Goal: Check status: Check status

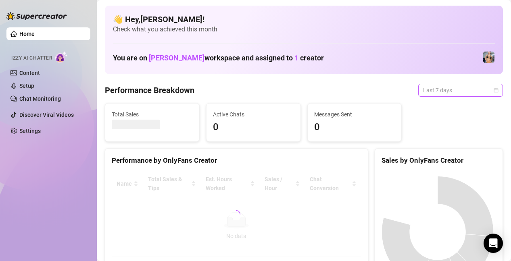
click at [473, 93] on span "Last 7 days" at bounding box center [460, 90] width 75 height 12
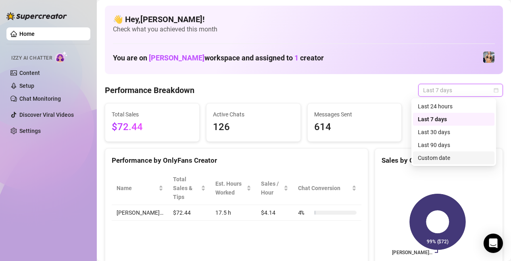
click at [460, 158] on div "Custom date" at bounding box center [453, 158] width 72 height 9
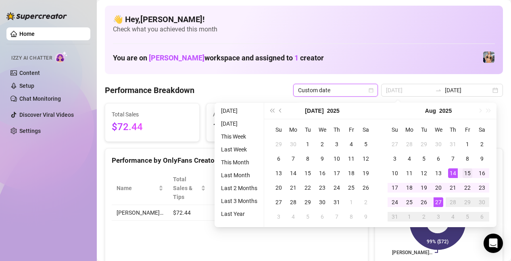
type input "[DATE]"
click at [469, 174] on div "15" at bounding box center [467, 173] width 10 height 10
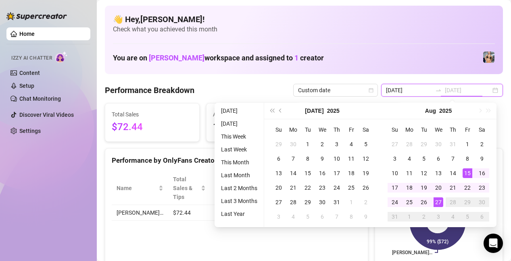
type input "[DATE]"
click at [436, 206] on div "27" at bounding box center [438, 202] width 10 height 10
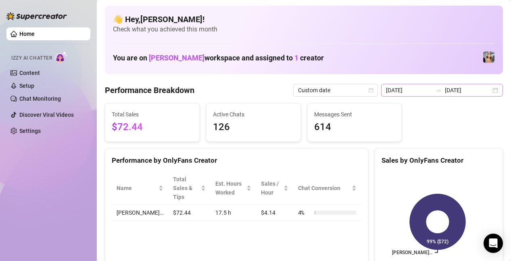
click at [488, 89] on div "[DATE] [DATE]" at bounding box center [442, 90] width 122 height 13
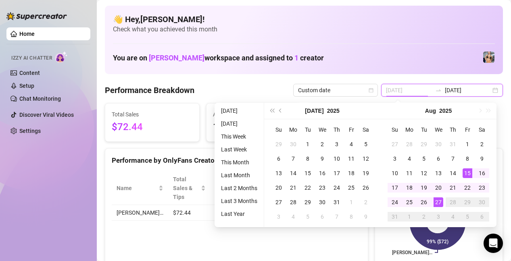
type input "[DATE]"
click at [469, 174] on div "15" at bounding box center [467, 173] width 10 height 10
type input "[DATE]"
click at [440, 202] on div "27" at bounding box center [438, 202] width 10 height 10
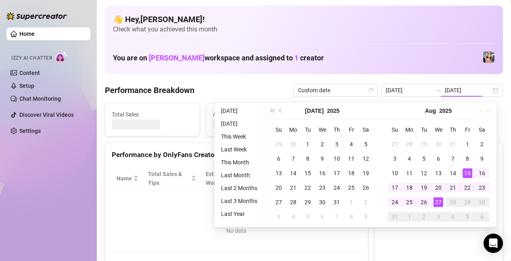
type input "[DATE]"
